Goal: Communication & Community: Answer question/provide support

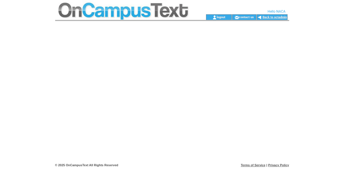
click at [278, 17] on link "Back to octadmin" at bounding box center [274, 17] width 24 height 4
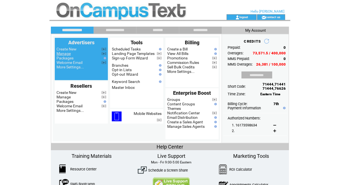
click at [62, 54] on link "Manage" at bounding box center [64, 53] width 14 height 4
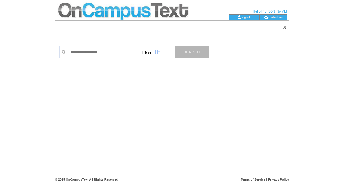
click at [62, 54] on div at bounding box center [63, 52] width 8 height 13
click at [85, 47] on input "text" at bounding box center [103, 52] width 71 height 13
type input "****"
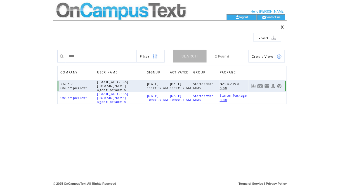
click at [281, 86] on link at bounding box center [279, 86] width 5 height 5
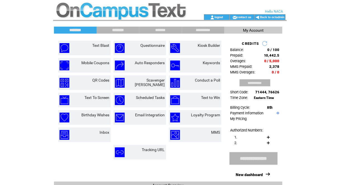
click at [120, 31] on input "********" at bounding box center [118, 30] width 42 height 5
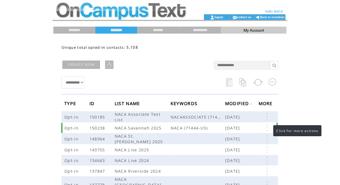
click at [268, 127] on link at bounding box center [267, 127] width 17 height 7
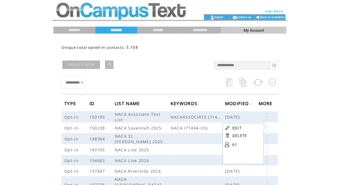
click at [34, 37] on html "**********" at bounding box center [170, 92] width 340 height 185
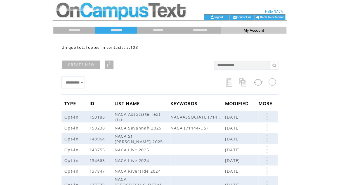
click at [83, 15] on td at bounding box center [120, 17] width 135 height 6
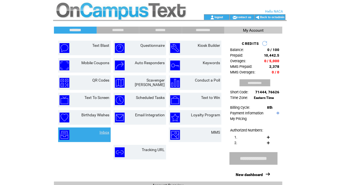
click at [106, 132] on link "Inbox" at bounding box center [105, 132] width 10 height 4
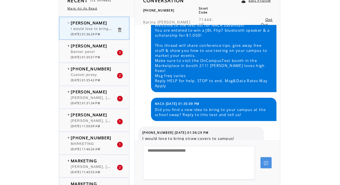
scroll to position [118, 0]
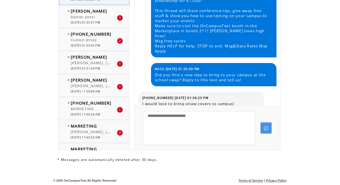
click at [204, 114] on textarea at bounding box center [199, 128] width 112 height 34
type textarea "**********"
click at [267, 126] on link at bounding box center [266, 127] width 11 height 11
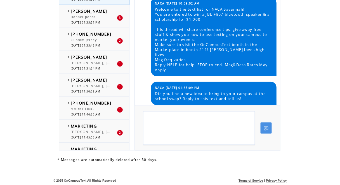
scroll to position [47, 0]
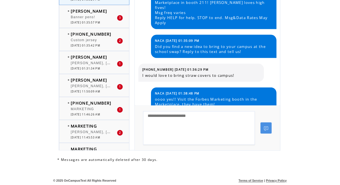
click at [90, 35] on span "[PHONE_NUMBER]" at bounding box center [91, 34] width 41 height 6
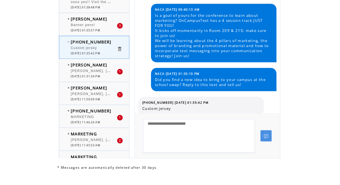
scroll to position [118, 0]
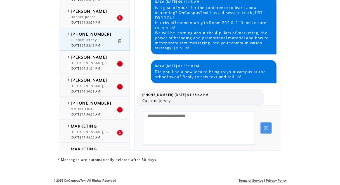
click at [187, 120] on textarea at bounding box center [199, 128] width 112 height 34
type textarea "*"
type textarea "**********"
click at [269, 127] on link at bounding box center [266, 127] width 11 height 11
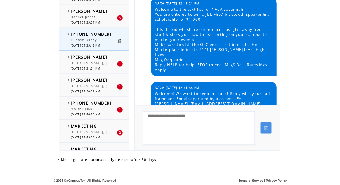
scroll to position [324, 0]
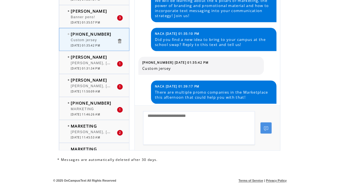
click at [89, 18] on div "Banner pens!" at bounding box center [94, 18] width 46 height 6
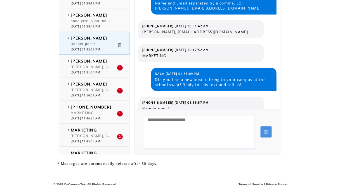
scroll to position [118, 0]
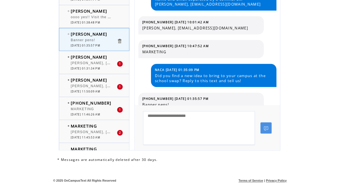
click at [177, 125] on textarea at bounding box center [199, 128] width 112 height 34
type textarea "**********"
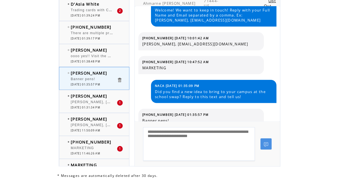
scroll to position [105, 0]
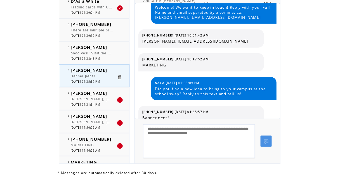
click at [248, 137] on textarea "**********" at bounding box center [199, 141] width 112 height 34
type textarea "**********"
click at [269, 140] on link at bounding box center [266, 140] width 11 height 11
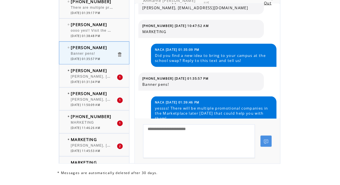
scroll to position [0, 0]
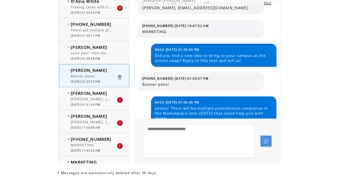
click at [95, 10] on div "Trading cards with Cockys face!" at bounding box center [94, 8] width 46 height 6
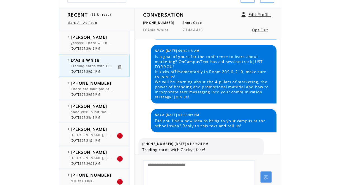
scroll to position [118, 0]
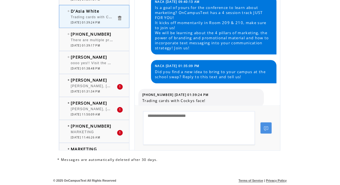
click at [196, 118] on textarea at bounding box center [199, 128] width 112 height 34
type textarea "*"
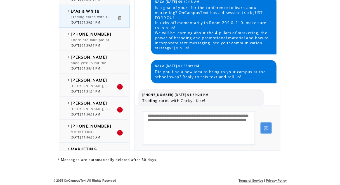
type textarea "**********"
click at [261, 129] on link at bounding box center [266, 127] width 11 height 11
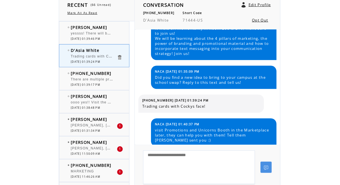
scroll to position [0, 0]
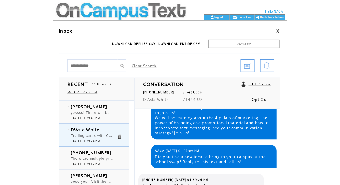
click at [131, 13] on td at bounding box center [120, 7] width 135 height 14
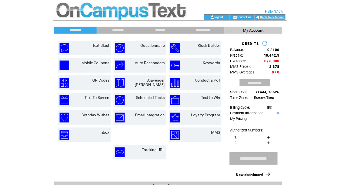
click at [276, 15] on link "Back to octadmin" at bounding box center [273, 17] width 24 height 4
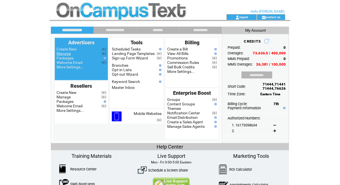
click at [70, 55] on link "Manage" at bounding box center [64, 53] width 14 height 4
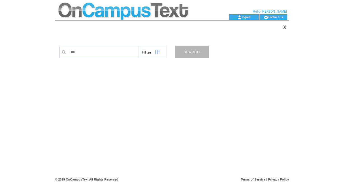
type input "******"
click at [186, 53] on link "SEARCH" at bounding box center [192, 52] width 34 height 13
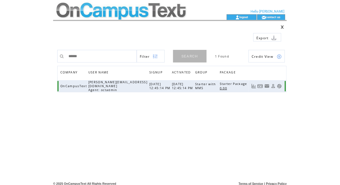
click at [281, 84] on link at bounding box center [279, 86] width 5 height 5
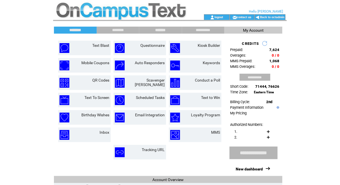
click at [168, 30] on input "*******" at bounding box center [161, 30] width 42 height 5
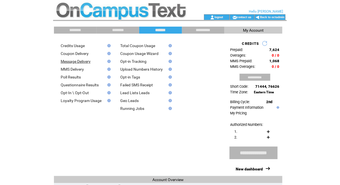
click at [81, 62] on link "Message Delivery" at bounding box center [76, 61] width 30 height 4
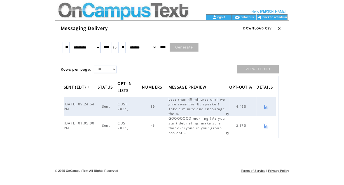
click at [87, 10] on td at bounding box center [122, 7] width 135 height 14
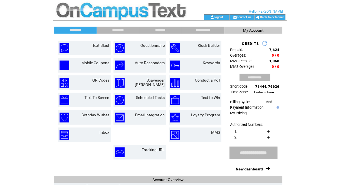
click at [166, 30] on input "*******" at bounding box center [161, 30] width 42 height 5
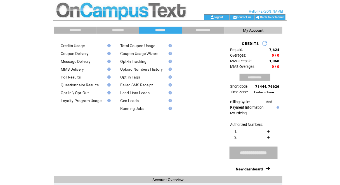
click at [118, 31] on input "********" at bounding box center [118, 30] width 42 height 5
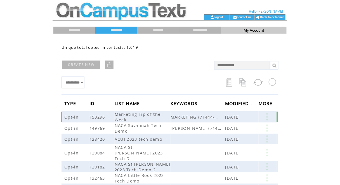
click at [269, 115] on link at bounding box center [267, 116] width 17 height 7
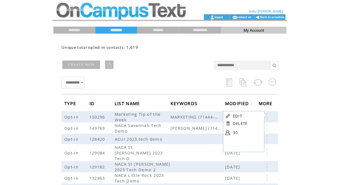
click at [242, 116] on td "EDIT" at bounding box center [247, 115] width 28 height 5
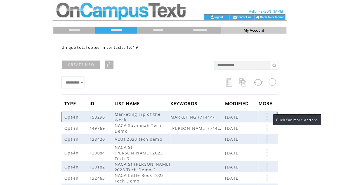
click at [267, 116] on link at bounding box center [267, 116] width 17 height 7
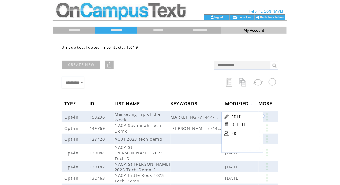
click at [232, 116] on link "EDIT" at bounding box center [236, 116] width 9 height 5
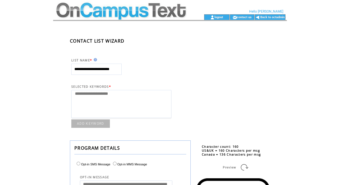
select select
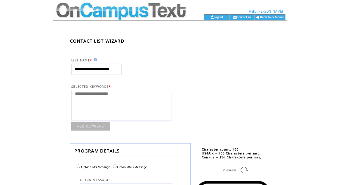
click at [93, 12] on td at bounding box center [120, 7] width 135 height 14
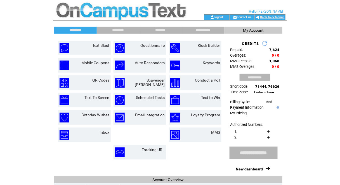
click at [276, 15] on link "Back to octadmin" at bounding box center [273, 17] width 24 height 4
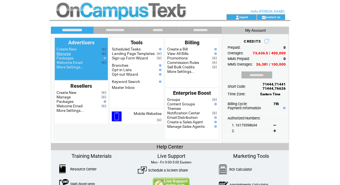
click at [58, 54] on link "Manage" at bounding box center [64, 53] width 14 height 4
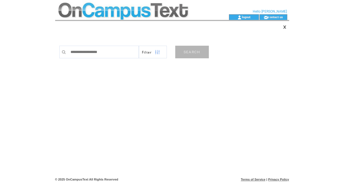
click at [80, 53] on input "text" at bounding box center [103, 52] width 71 height 13
type input "****"
click at [197, 49] on link "SEARCH" at bounding box center [192, 52] width 34 height 13
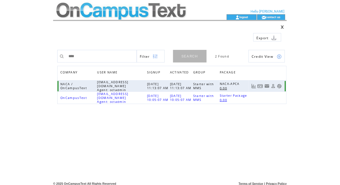
click at [281, 86] on link at bounding box center [279, 86] width 5 height 5
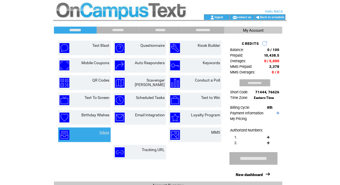
click at [104, 130] on link "Inbox" at bounding box center [105, 132] width 10 height 4
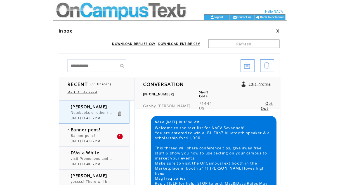
scroll to position [76, 0]
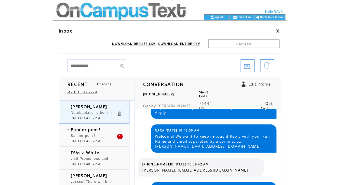
click at [340, 43] on html "**********" at bounding box center [170, 92] width 340 height 185
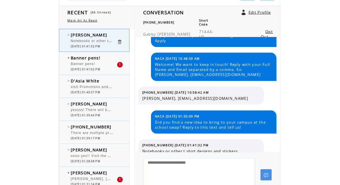
scroll to position [72, 0]
click at [168, 165] on textarea at bounding box center [199, 175] width 112 height 34
type textarea "**********"
click at [269, 172] on link at bounding box center [266, 174] width 11 height 11
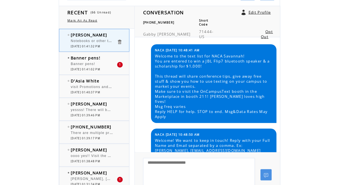
scroll to position [104, 0]
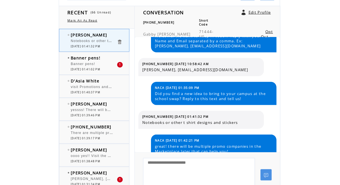
click at [89, 62] on span "Banner pens!" at bounding box center [83, 64] width 24 height 4
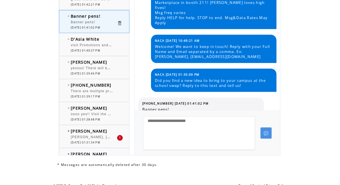
scroll to position [113, 0]
click at [165, 123] on textarea at bounding box center [199, 133] width 112 height 34
type textarea "**********"
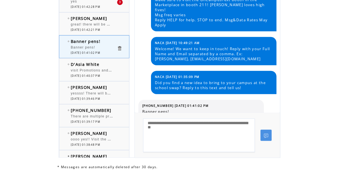
scroll to position [112, 0]
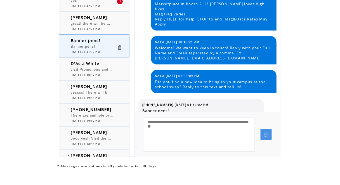
click at [230, 128] on textarea "**********" at bounding box center [199, 135] width 112 height 34
type textarea "**********"
click at [264, 131] on link at bounding box center [266, 134] width 11 height 11
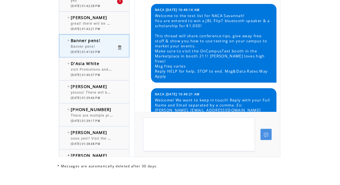
scroll to position [81, 0]
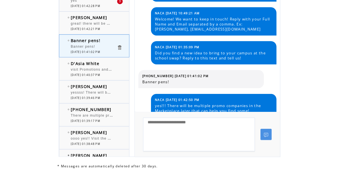
click at [82, 4] on span "10/03/2025 01:42:28 PM" at bounding box center [85, 6] width 29 height 4
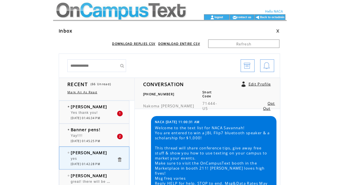
scroll to position [104, 0]
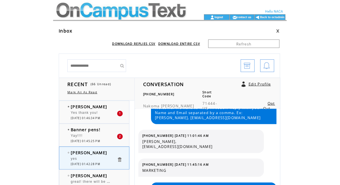
click at [87, 138] on div "Yay!!!!" at bounding box center [94, 136] width 46 height 6
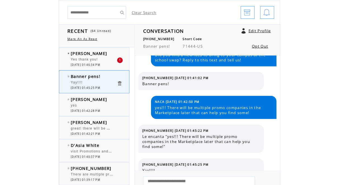
scroll to position [54, 0]
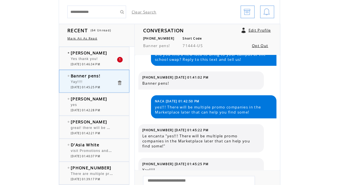
click at [87, 55] on span "[PERSON_NAME]" at bounding box center [89, 53] width 36 height 6
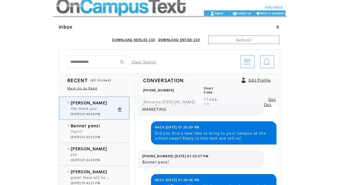
scroll to position [4, 0]
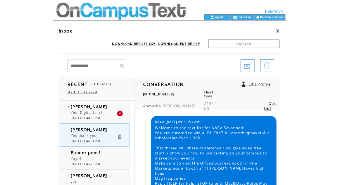
scroll to position [156, 0]
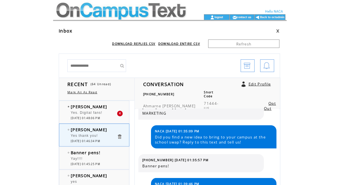
click at [85, 111] on span "Yes. Digital fans!" at bounding box center [87, 113] width 32 height 4
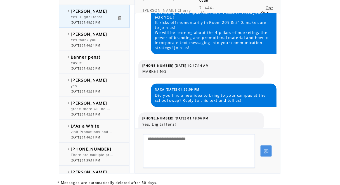
scroll to position [111, 0]
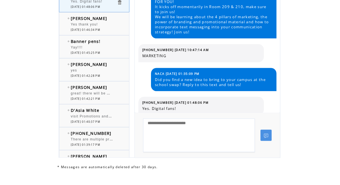
click at [189, 120] on textarea at bounding box center [199, 135] width 112 height 34
type textarea "**********"
click at [262, 135] on link at bounding box center [266, 135] width 11 height 11
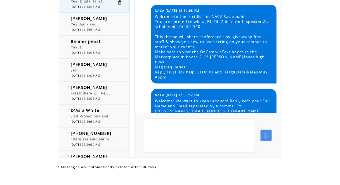
scroll to position [371, 0]
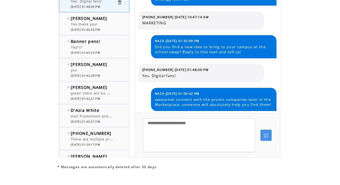
click at [92, 47] on div "Yay!!!!" at bounding box center [94, 48] width 46 height 6
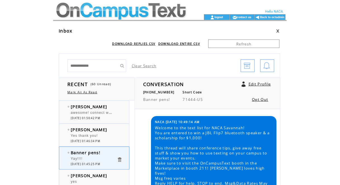
scroll to position [138, 0]
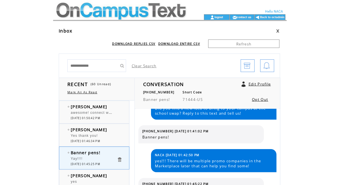
click at [95, 176] on span "[PERSON_NAME]" at bounding box center [89, 175] width 36 height 6
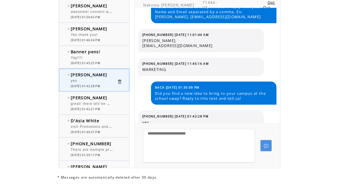
scroll to position [107, 0]
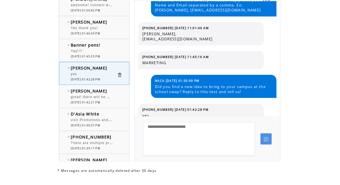
click at [91, 103] on div "Gabby Coard great! there will be multiple promo companies in the Marketplace la…" at bounding box center [99, 96] width 81 height 22
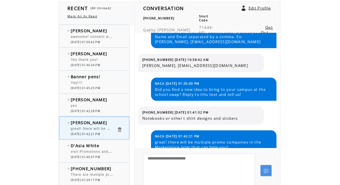
scroll to position [77, 0]
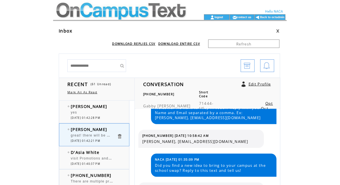
scroll to position [82, 0]
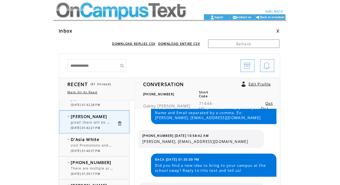
click at [96, 144] on span "visit Promotions and Unicorns Booth in the Marketplace later, they can help you…" at bounding box center [191, 145] width 241 height 6
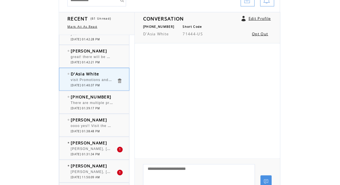
scroll to position [66, 0]
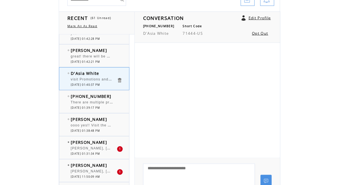
click at [99, 113] on div "Karina Jacobsen oooo yes!! Visit the Forbes Marketing booth in the Marketplace,…" at bounding box center [99, 124] width 81 height 22
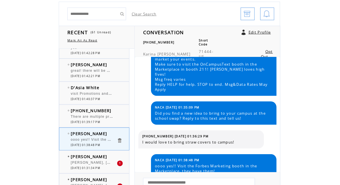
scroll to position [52, 0]
